Goal: Task Accomplishment & Management: Use online tool/utility

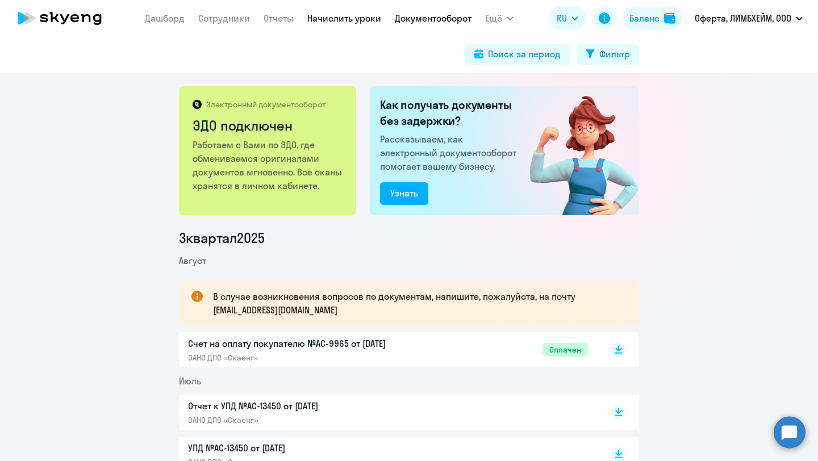
click at [350, 16] on link "Начислить уроки" at bounding box center [344, 17] width 74 height 11
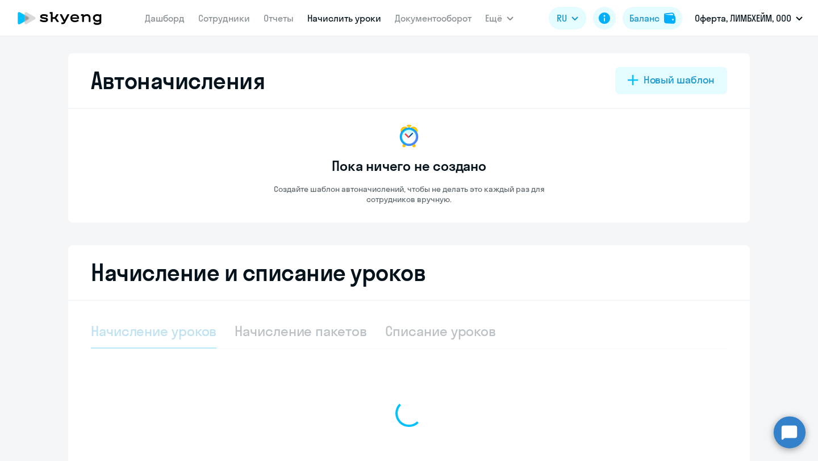
select select "10"
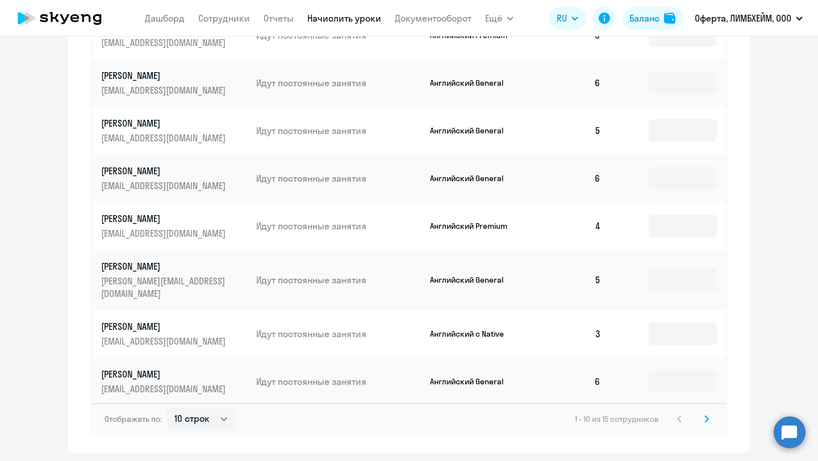
scroll to position [591, 0]
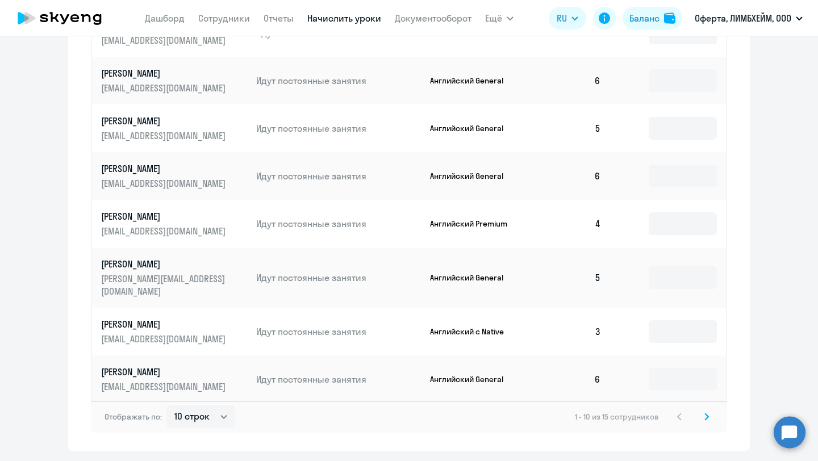
click at [707, 413] on icon at bounding box center [706, 417] width 5 height 8
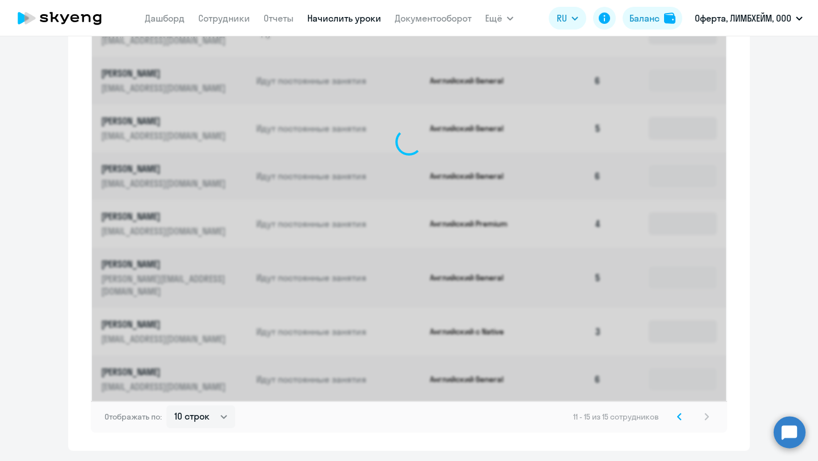
scroll to position [377, 0]
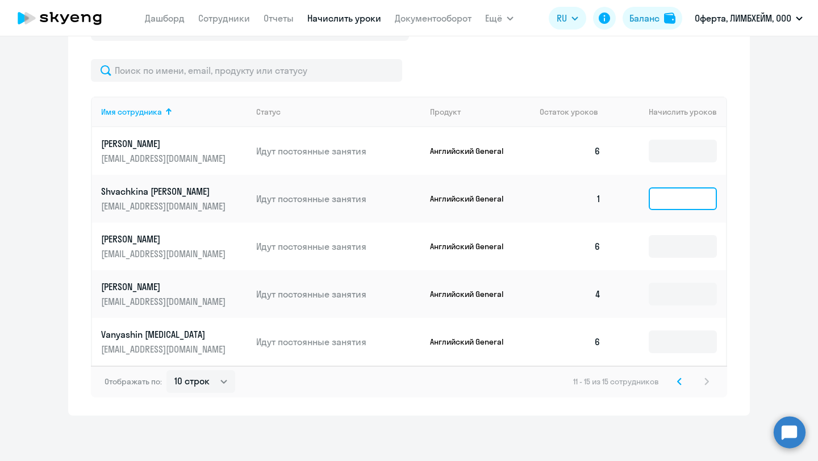
click at [659, 198] on input at bounding box center [683, 198] width 68 height 23
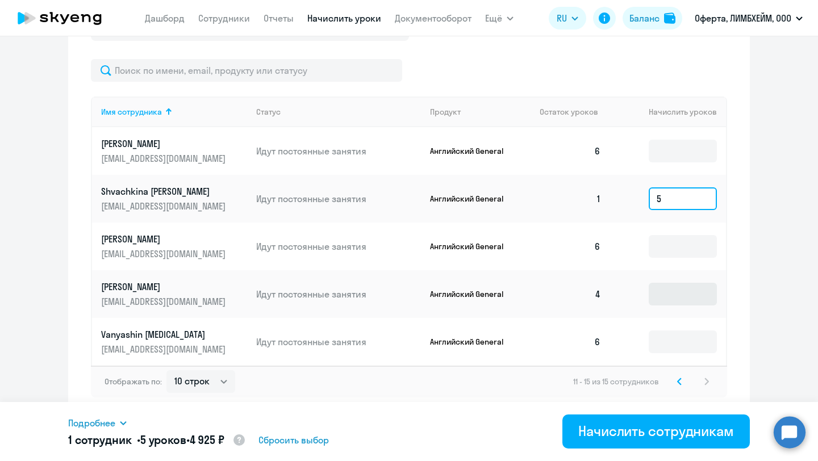
type input "5"
click at [703, 289] on input at bounding box center [683, 294] width 68 height 23
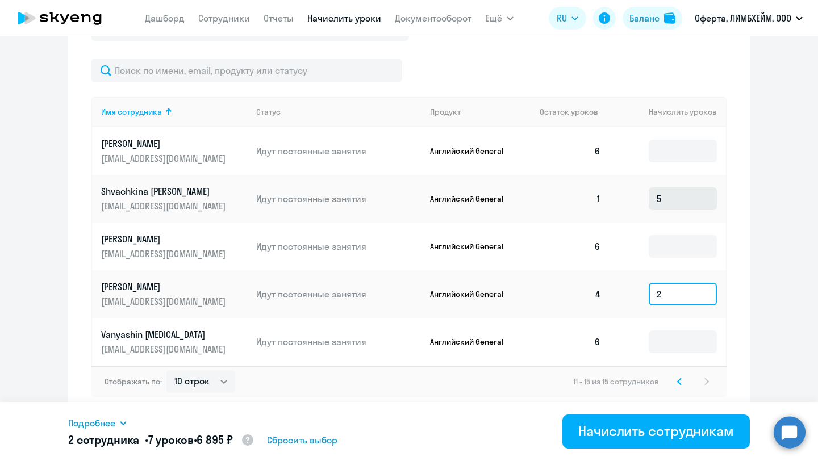
type input "2"
click at [662, 207] on input "5" at bounding box center [683, 198] width 68 height 23
type input "6"
click at [675, 384] on svg-icon at bounding box center [679, 382] width 14 height 14
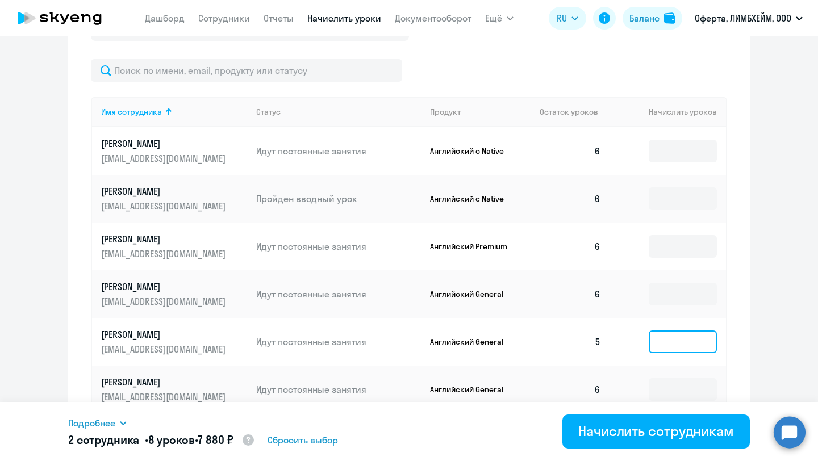
click at [672, 342] on input at bounding box center [683, 342] width 68 height 23
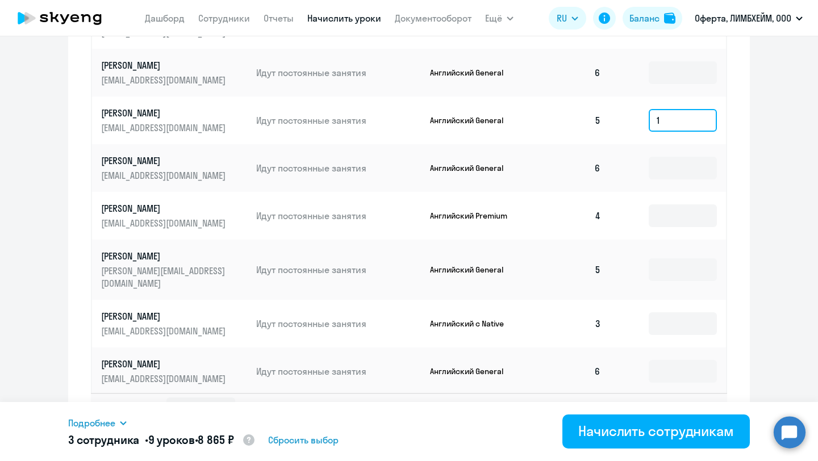
scroll to position [616, 0]
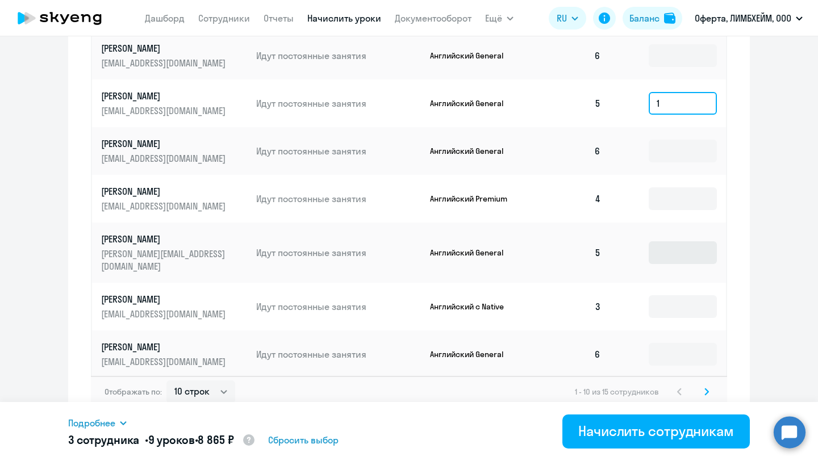
type input "1"
click at [654, 249] on input at bounding box center [683, 252] width 68 height 23
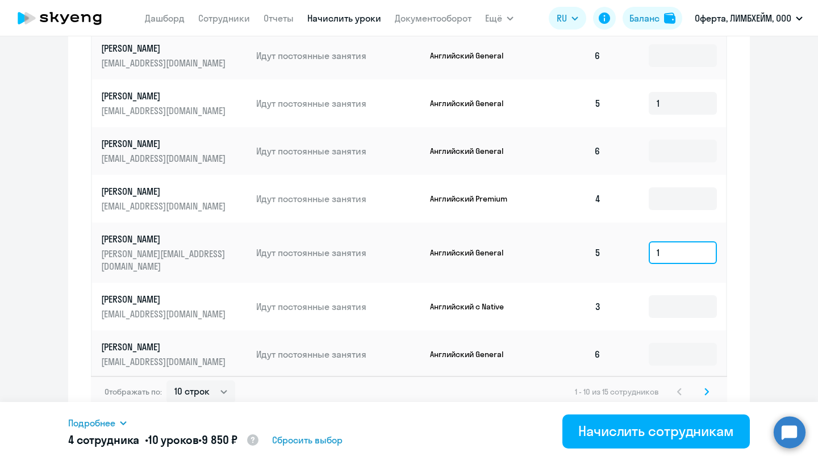
type input "1"
click at [704, 385] on svg-icon at bounding box center [707, 392] width 14 height 14
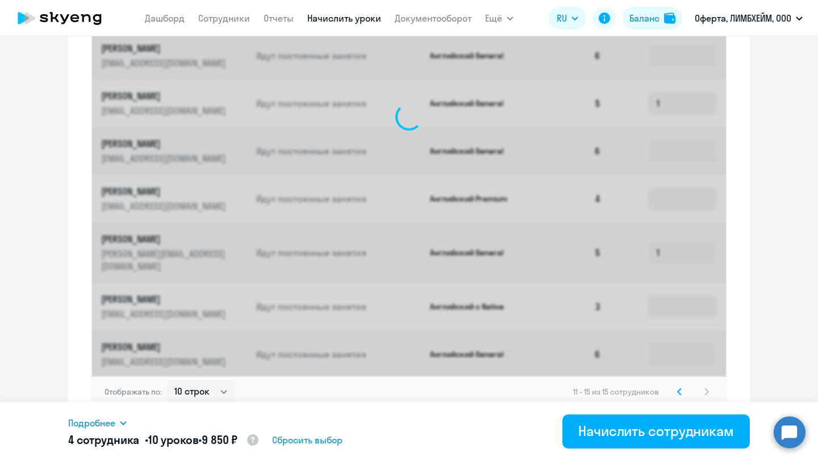
scroll to position [377, 0]
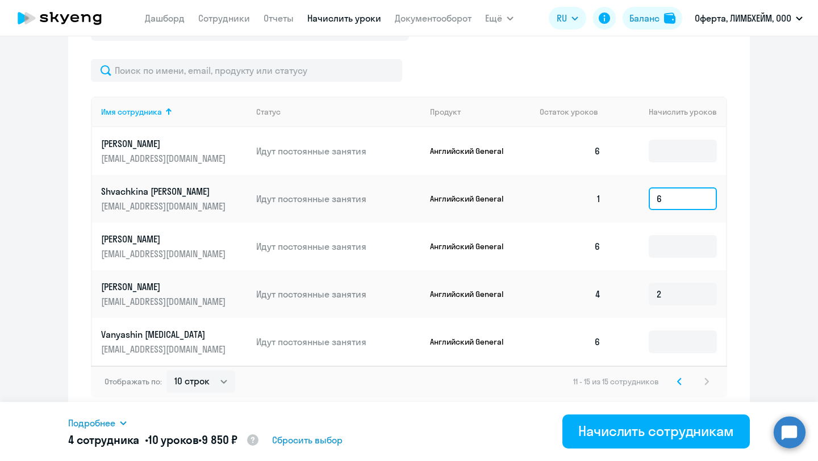
click at [666, 196] on input "6" at bounding box center [683, 198] width 68 height 23
type input "7"
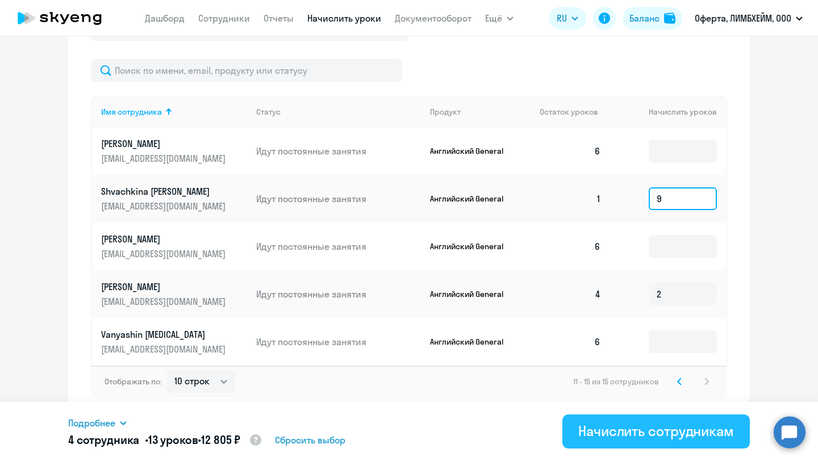
type input "9"
click at [685, 428] on div "Начислить сотрудникам" at bounding box center [656, 431] width 156 height 18
